Goal: Book appointment/travel/reservation

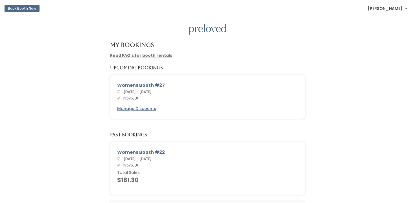
click at [125, 87] on div "Womens Booth #27" at bounding box center [207, 85] width 181 height 7
click at [34, 7] on button "Book Booth Now" at bounding box center [22, 8] width 35 height 7
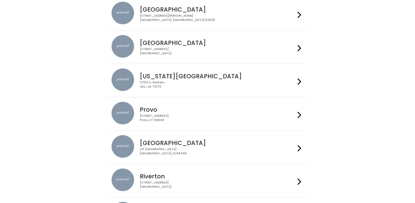
scroll to position [102, 0]
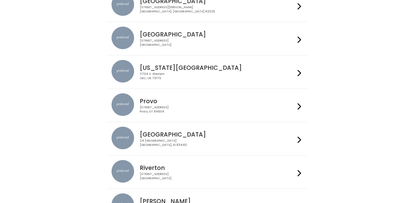
click at [156, 98] on h4 "Provo" at bounding box center [217, 101] width 155 height 7
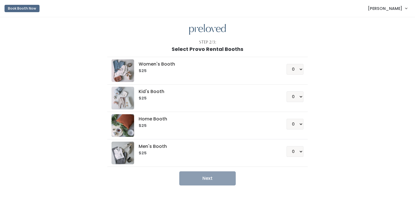
click at [172, 75] on div "Women's Booth $25 0 1 2 3 4" at bounding box center [208, 70] width 192 height 23
click at [294, 70] on select "0 1 2 3 4" at bounding box center [295, 69] width 17 height 11
select select "1"
click at [287, 64] on select "0 1 2 3 4" at bounding box center [295, 69] width 17 height 11
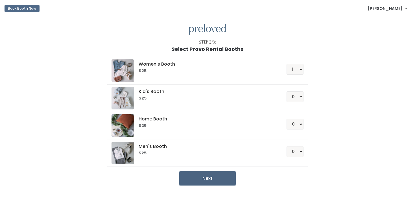
click at [213, 177] on button "Next" at bounding box center [207, 178] width 57 height 14
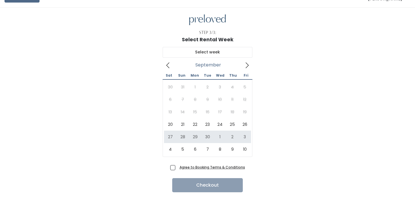
scroll to position [10, 0]
